Goal: Task Accomplishment & Management: Manage account settings

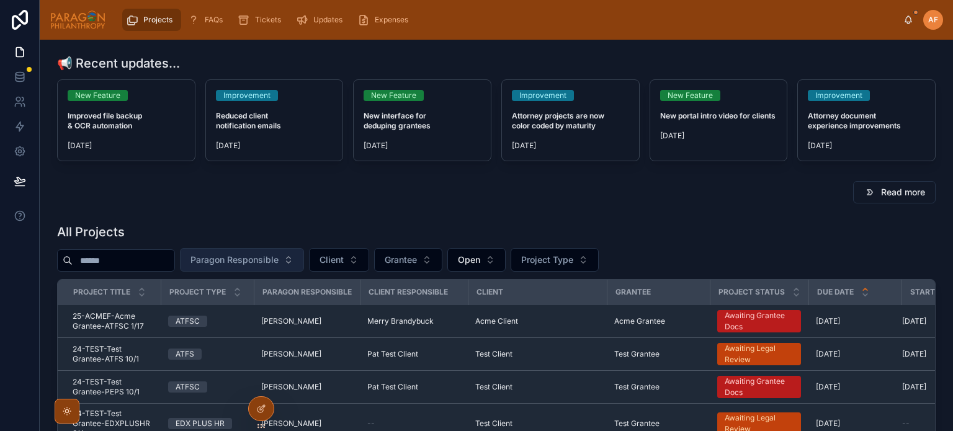
click at [304, 268] on button "Paragon Responsible" at bounding box center [242, 260] width 124 height 24
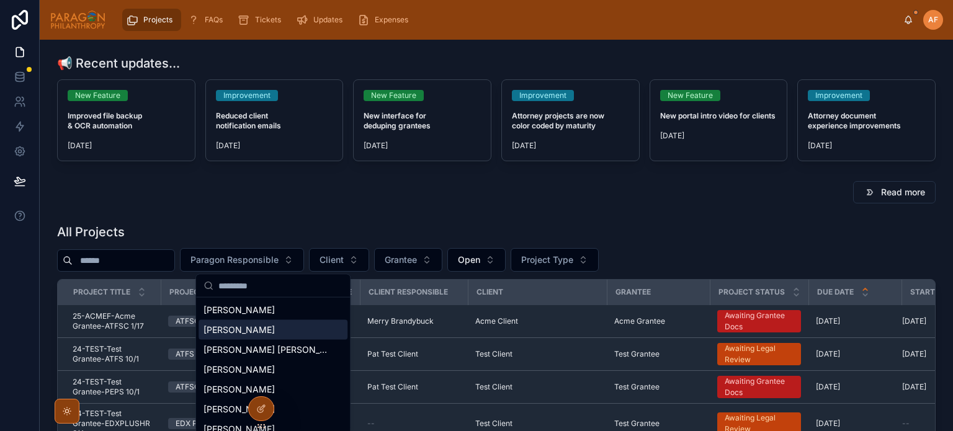
click at [246, 338] on div "[PERSON_NAME]" at bounding box center [273, 330] width 149 height 20
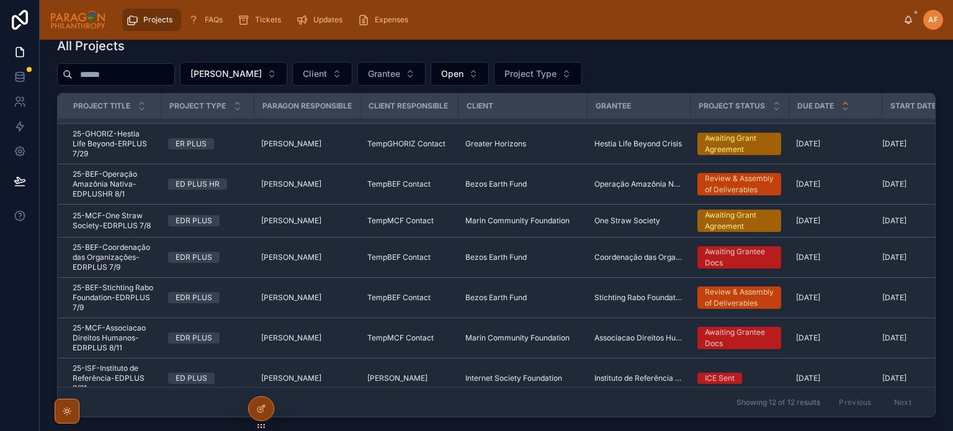
scroll to position [124, 0]
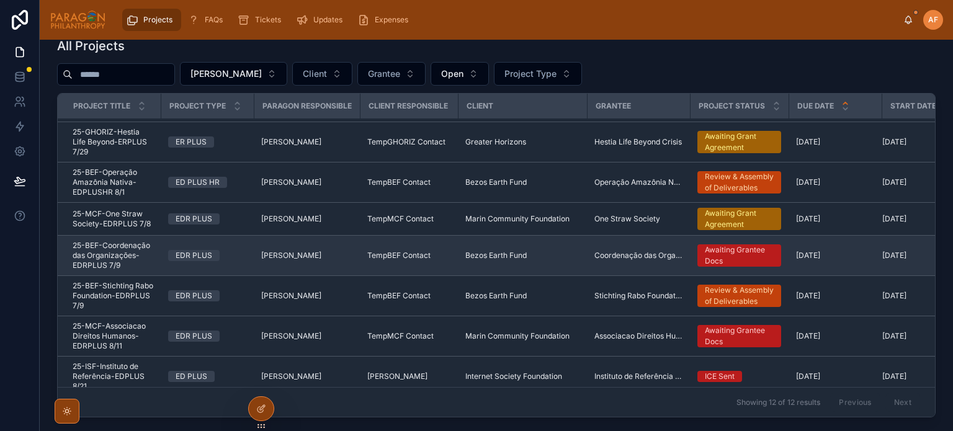
click at [148, 250] on span "25-BEF-Coordenação das Organizações-EDRPLUS 7/9" at bounding box center [113, 256] width 81 height 30
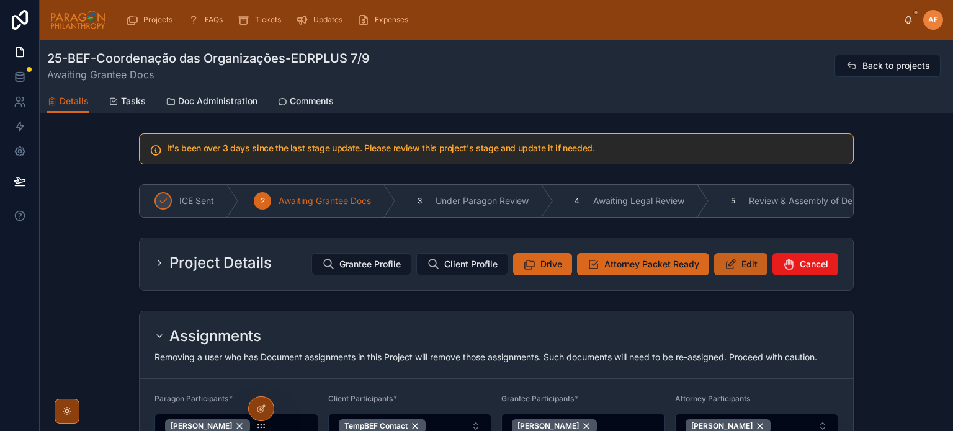
click at [742, 271] on span "Edit" at bounding box center [750, 264] width 16 height 12
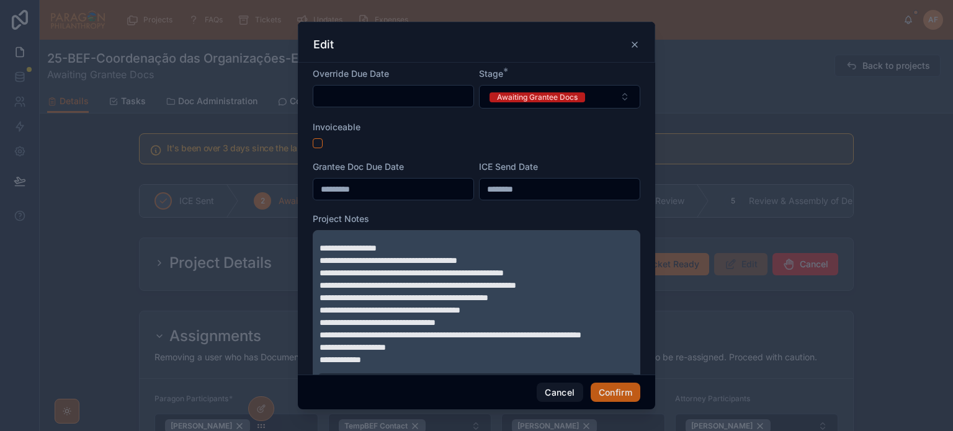
click at [622, 388] on button "Confirm" at bounding box center [616, 393] width 50 height 20
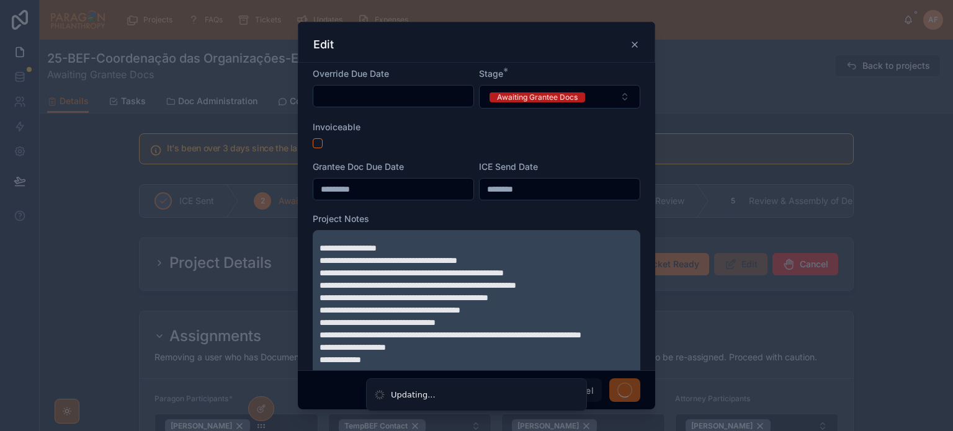
click at [634, 45] on icon at bounding box center [634, 44] width 5 height 5
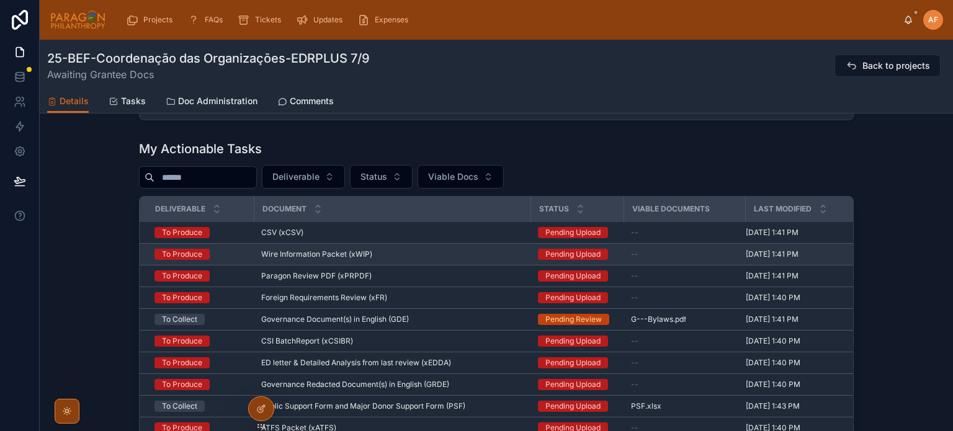
scroll to position [496, 0]
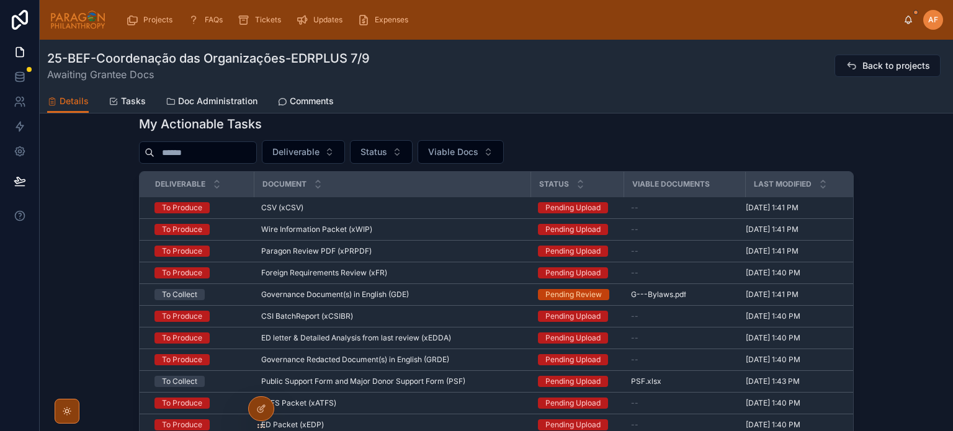
click at [730, 153] on div "Deliverable Status Viable Docs" at bounding box center [496, 152] width 715 height 24
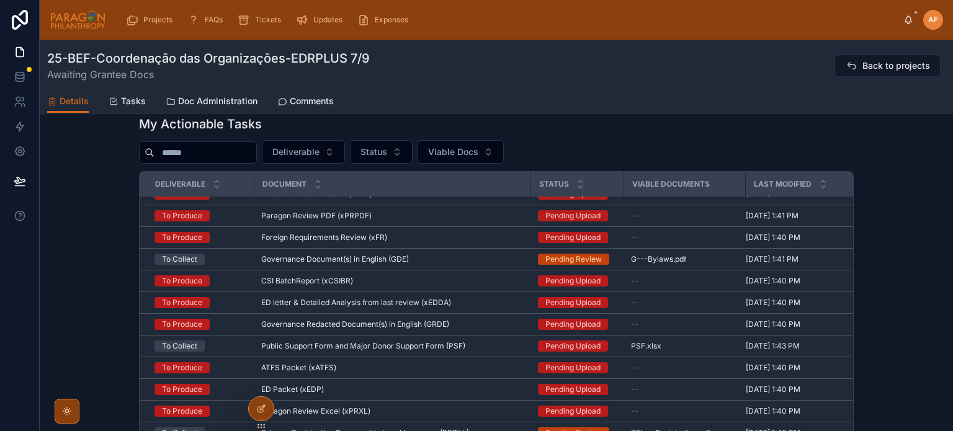
scroll to position [0, 0]
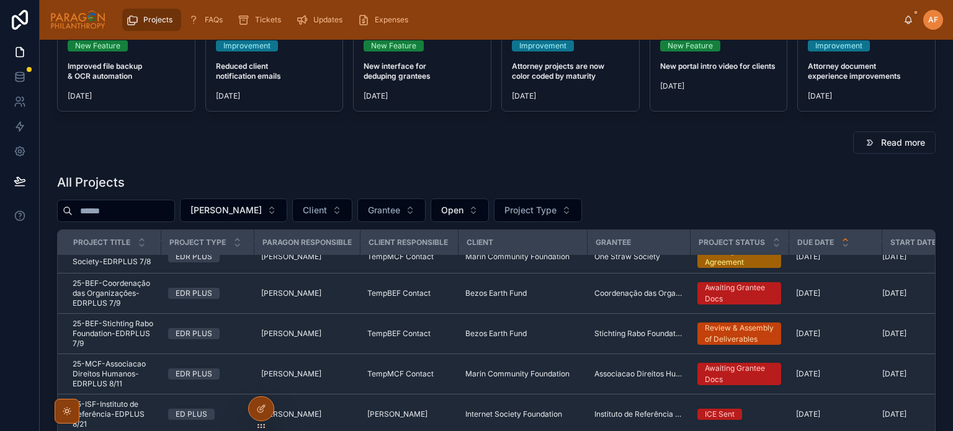
scroll to position [124, 0]
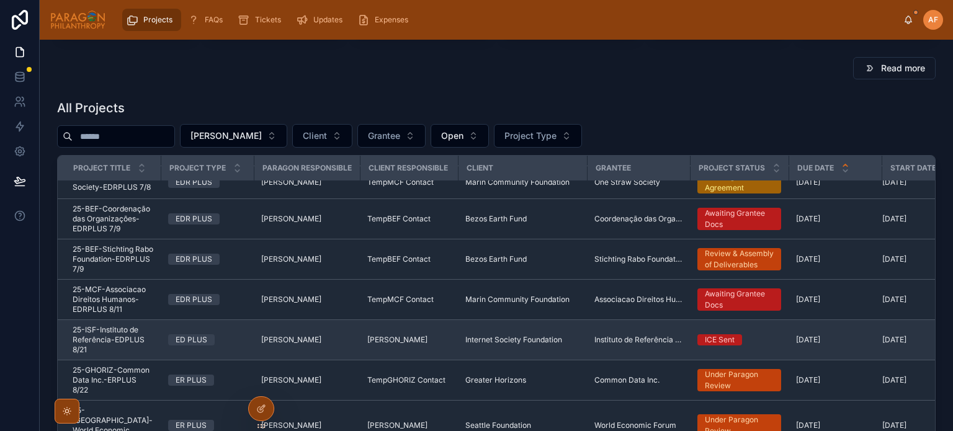
click at [223, 334] on td "ED PLUS" at bounding box center [207, 340] width 93 height 40
click at [225, 339] on div "ED PLUS" at bounding box center [207, 339] width 78 height 11
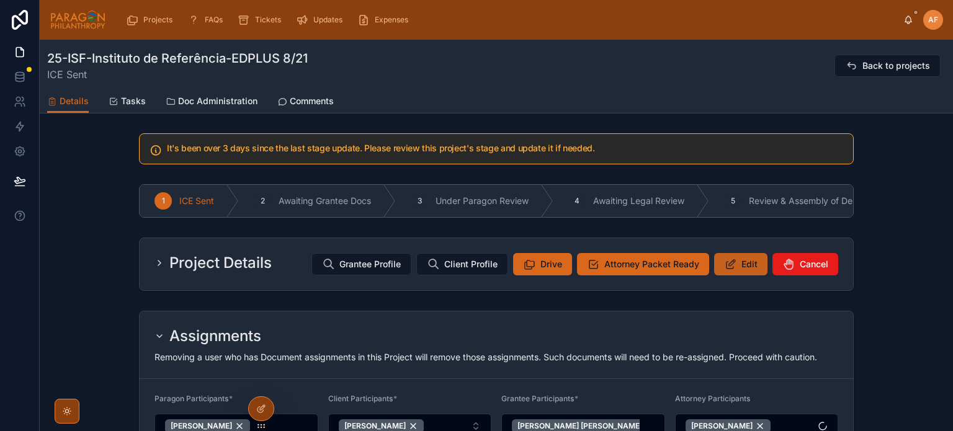
click at [731, 271] on icon at bounding box center [730, 264] width 13 height 12
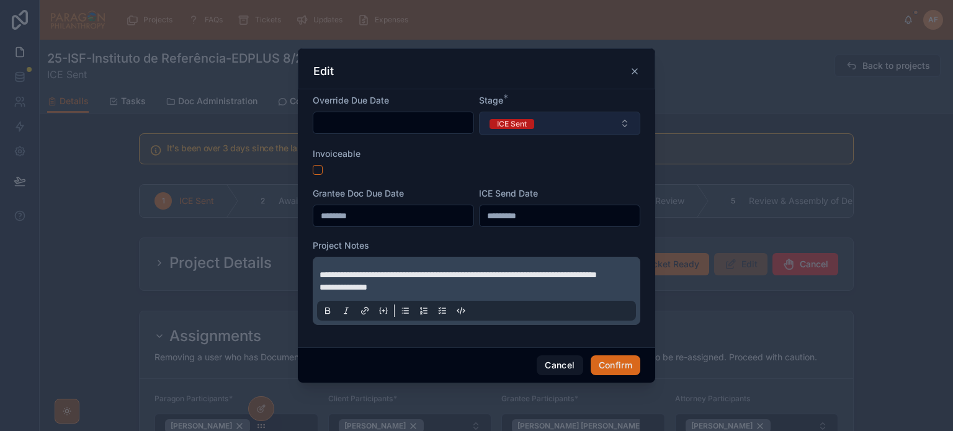
click at [539, 112] on button "ICE Sent" at bounding box center [559, 124] width 161 height 24
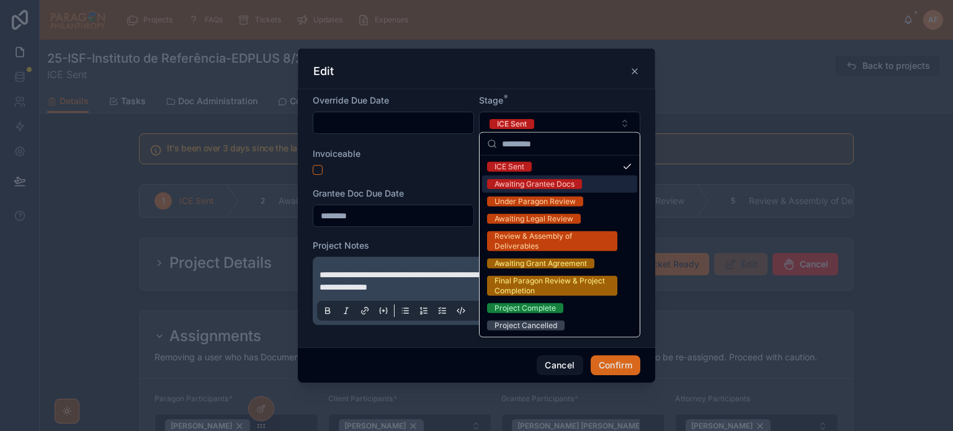
click at [545, 184] on div "Awaiting Grantee Docs" at bounding box center [535, 184] width 80 height 10
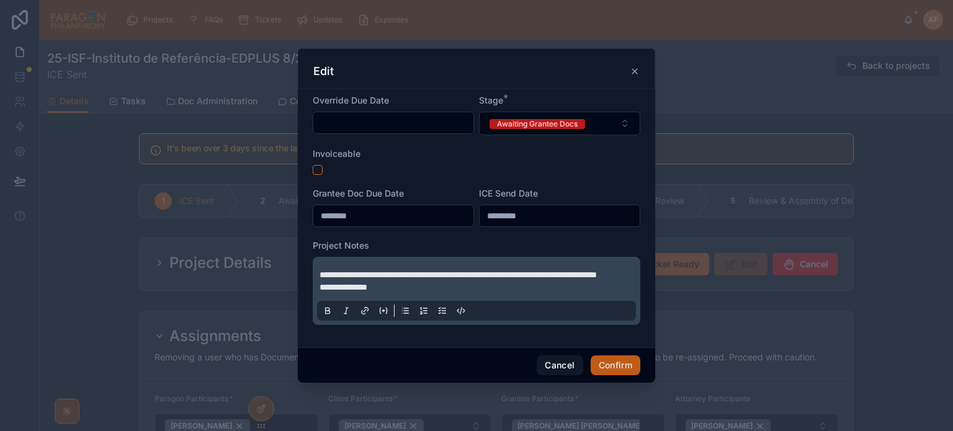
click at [607, 375] on button "Confirm" at bounding box center [616, 366] width 50 height 20
